Goal: Task Accomplishment & Management: Use online tool/utility

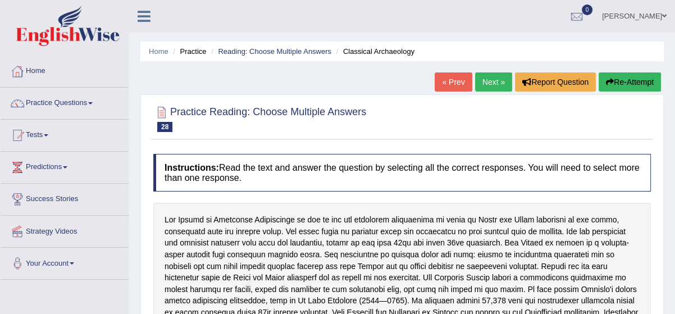
click at [51, 137] on link "Tests" at bounding box center [65, 134] width 128 height 28
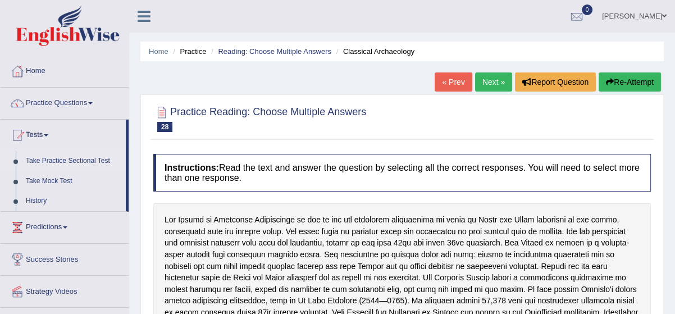
click at [81, 161] on link "Take Practice Sectional Test" at bounding box center [73, 161] width 105 height 20
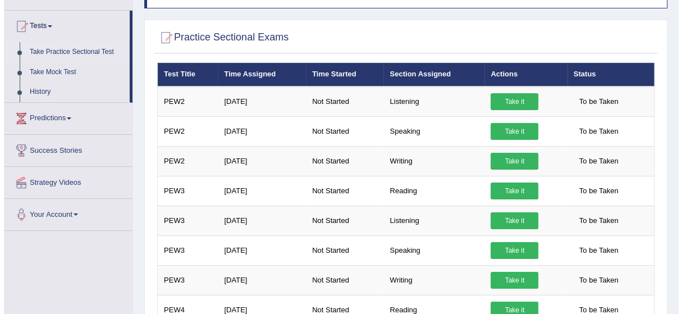
scroll to position [102, 0]
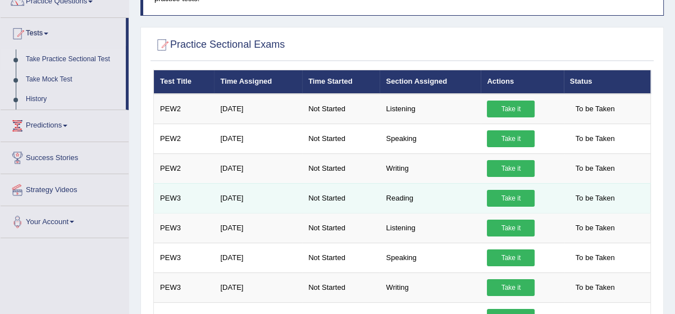
click at [503, 195] on link "Take it" at bounding box center [511, 198] width 48 height 17
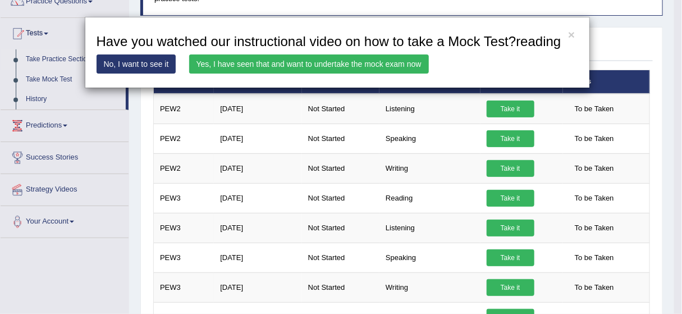
click at [361, 65] on link "Yes, I have seen that and want to undertake the mock exam now" at bounding box center [309, 63] width 240 height 19
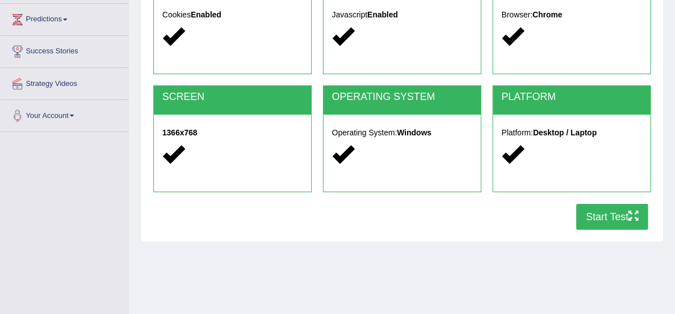
scroll to position [163, 0]
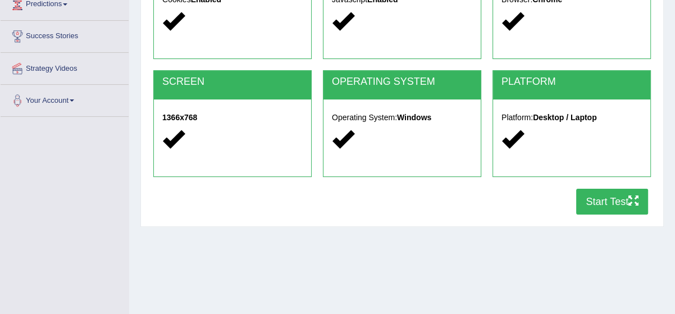
click at [635, 199] on icon "button" at bounding box center [633, 200] width 10 height 10
